Goal: Information Seeking & Learning: Check status

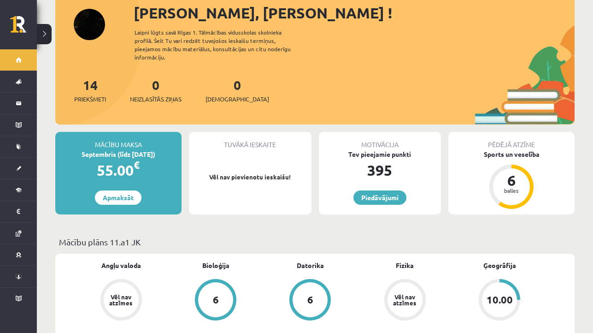
scroll to position [68, 0]
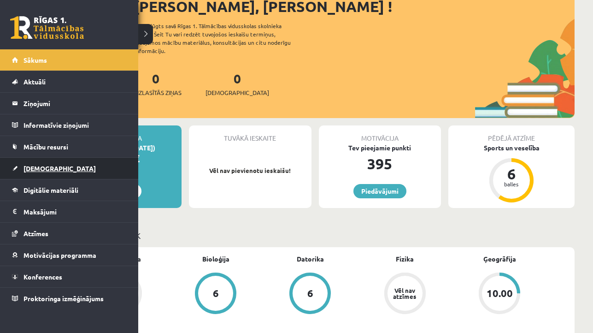
click at [28, 169] on span "[DEMOGRAPHIC_DATA]" at bounding box center [60, 168] width 72 height 8
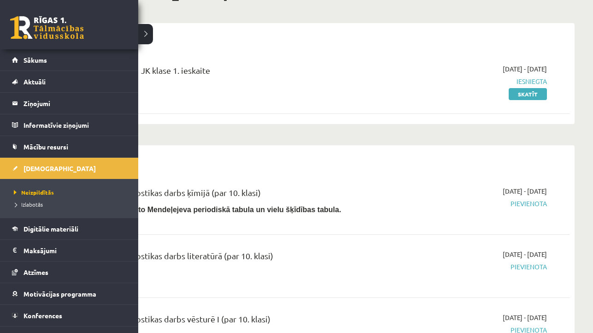
click at [27, 209] on li "Izlabotās" at bounding box center [71, 204] width 118 height 12
click at [29, 204] on span "Izlabotās" at bounding box center [29, 203] width 35 height 7
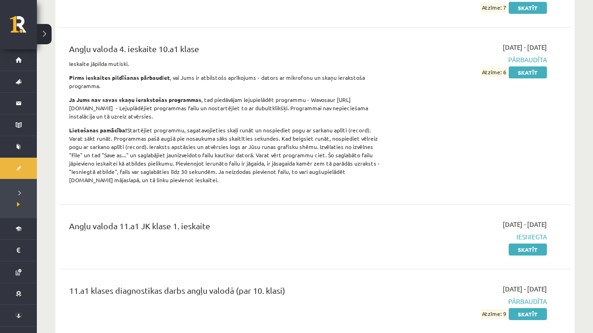
scroll to position [348, 0]
click at [526, 74] on link "Skatīt" at bounding box center [528, 72] width 38 height 12
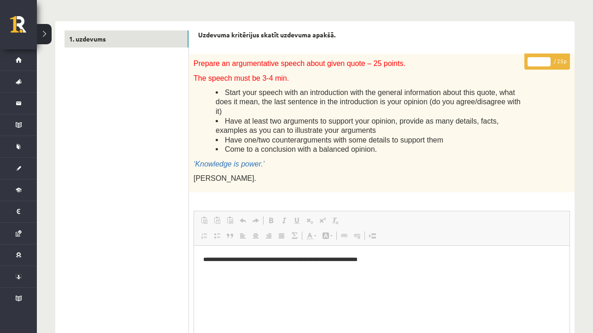
scroll to position [207, 0]
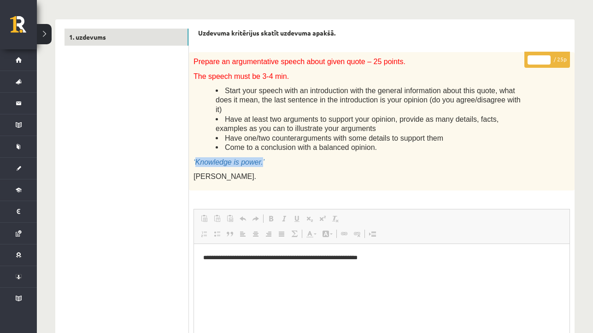
drag, startPoint x: 195, startPoint y: 159, endPoint x: 263, endPoint y: 159, distance: 68.2
click at [263, 159] on span "‘Knowledge is power.’" at bounding box center [229, 162] width 71 height 8
copy span "Knowledge is power."
click at [298, 138] on span "Have one/two counterarguments with some details to support them" at bounding box center [334, 138] width 218 height 8
drag, startPoint x: 260, startPoint y: 75, endPoint x: 294, endPoint y: 75, distance: 33.2
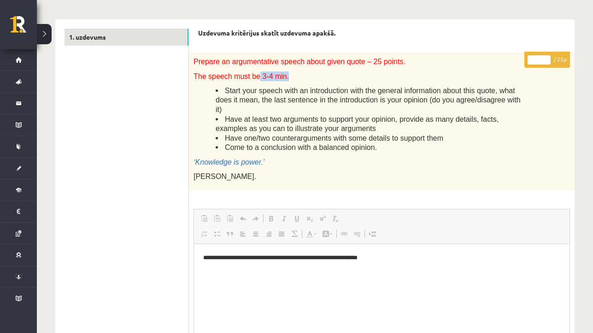
click at [294, 75] on p "The speech must be 3-4 min." at bounding box center [359, 76] width 330 height 10
click at [277, 114] on li "Have at least two arguments to support your opinion, provide as many details, f…" at bounding box center [370, 123] width 308 height 19
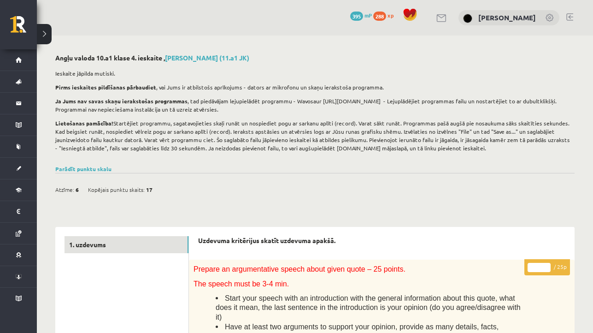
scroll to position [0, 0]
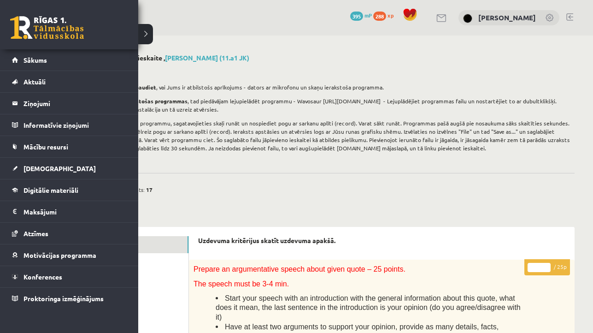
click at [26, 33] on link at bounding box center [47, 27] width 74 height 23
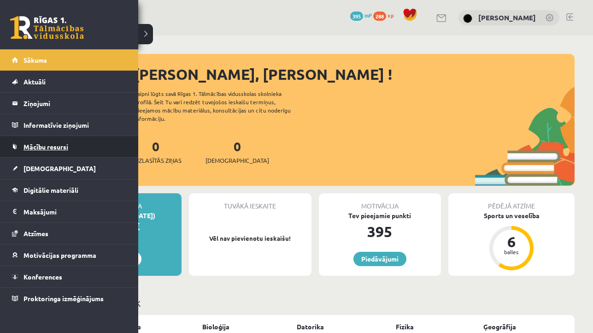
click at [47, 147] on span "Mācību resursi" at bounding box center [46, 146] width 45 height 8
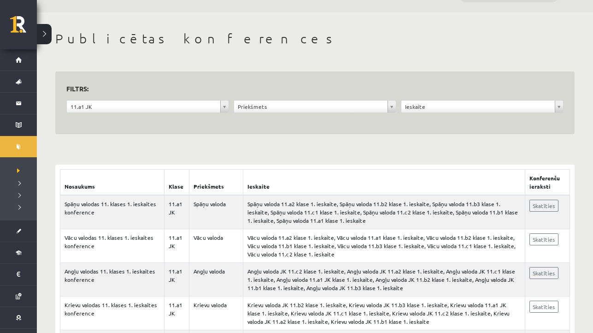
scroll to position [23, 0]
click at [564, 106] on div "**********" at bounding box center [314, 102] width 519 height 63
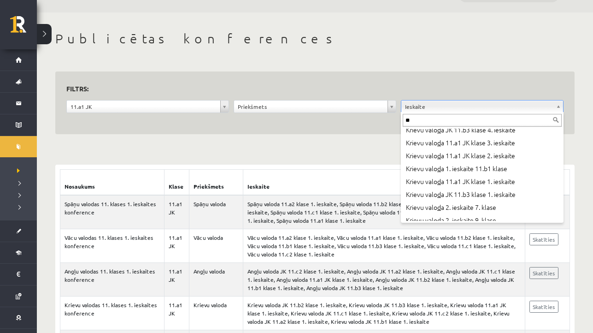
scroll to position [0, 0]
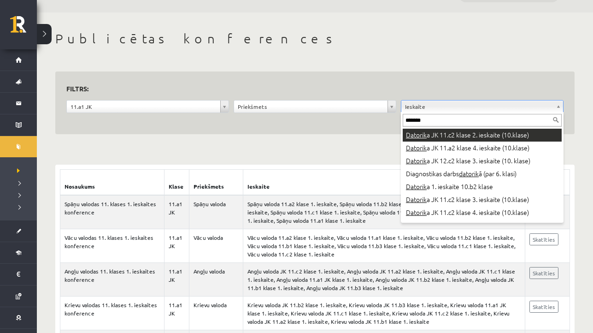
type input "********"
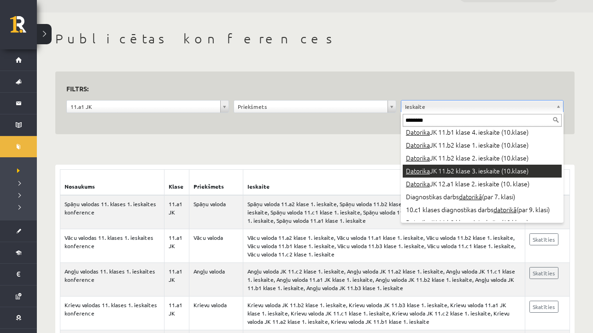
scroll to position [1355, 0]
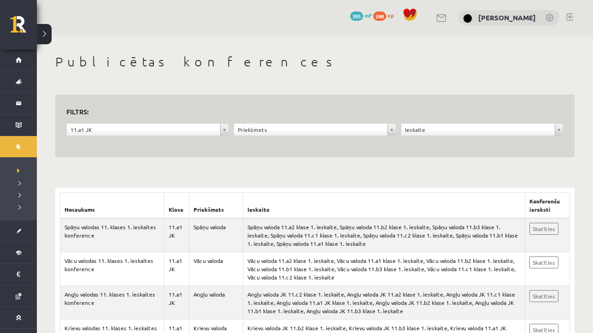
scroll to position [0, 0]
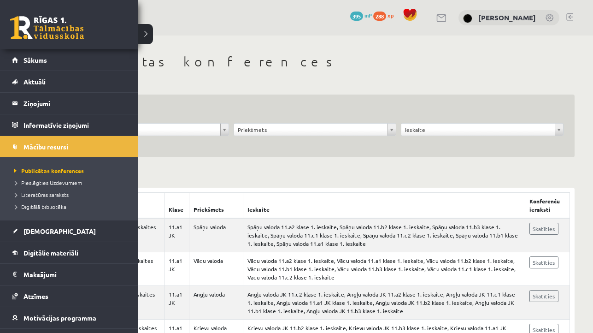
click at [35, 25] on link at bounding box center [47, 27] width 74 height 23
